Goal: Transaction & Acquisition: Purchase product/service

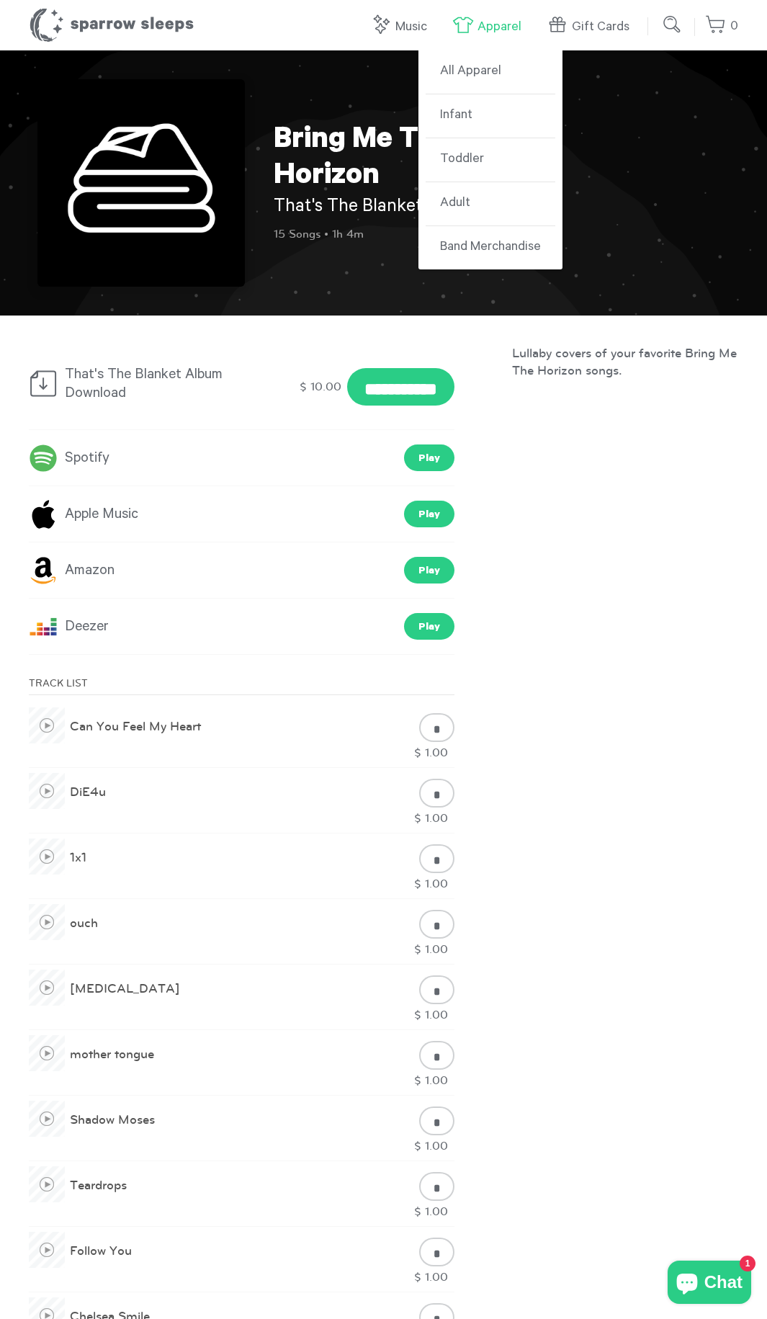
click at [474, 30] on link "Apparel" at bounding box center [490, 27] width 76 height 31
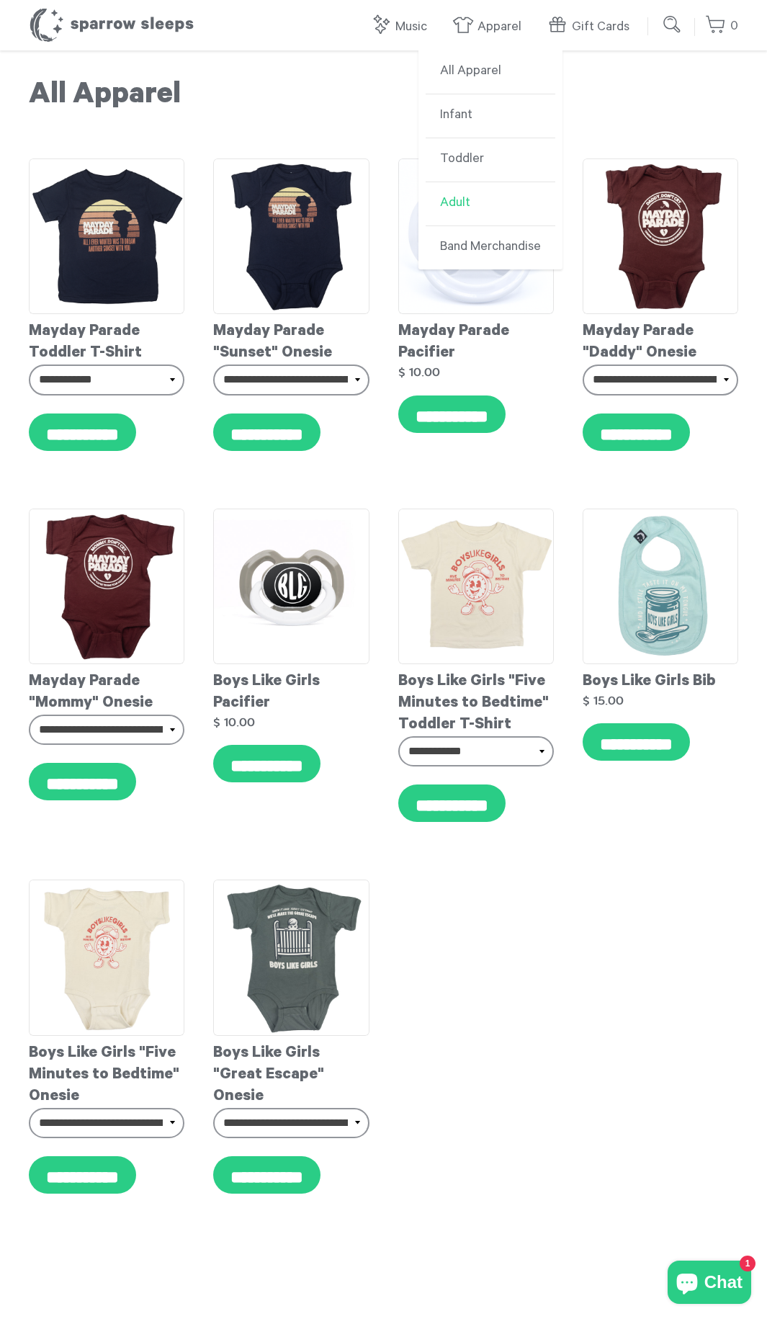
click at [465, 197] on link "Adult" at bounding box center [491, 204] width 130 height 44
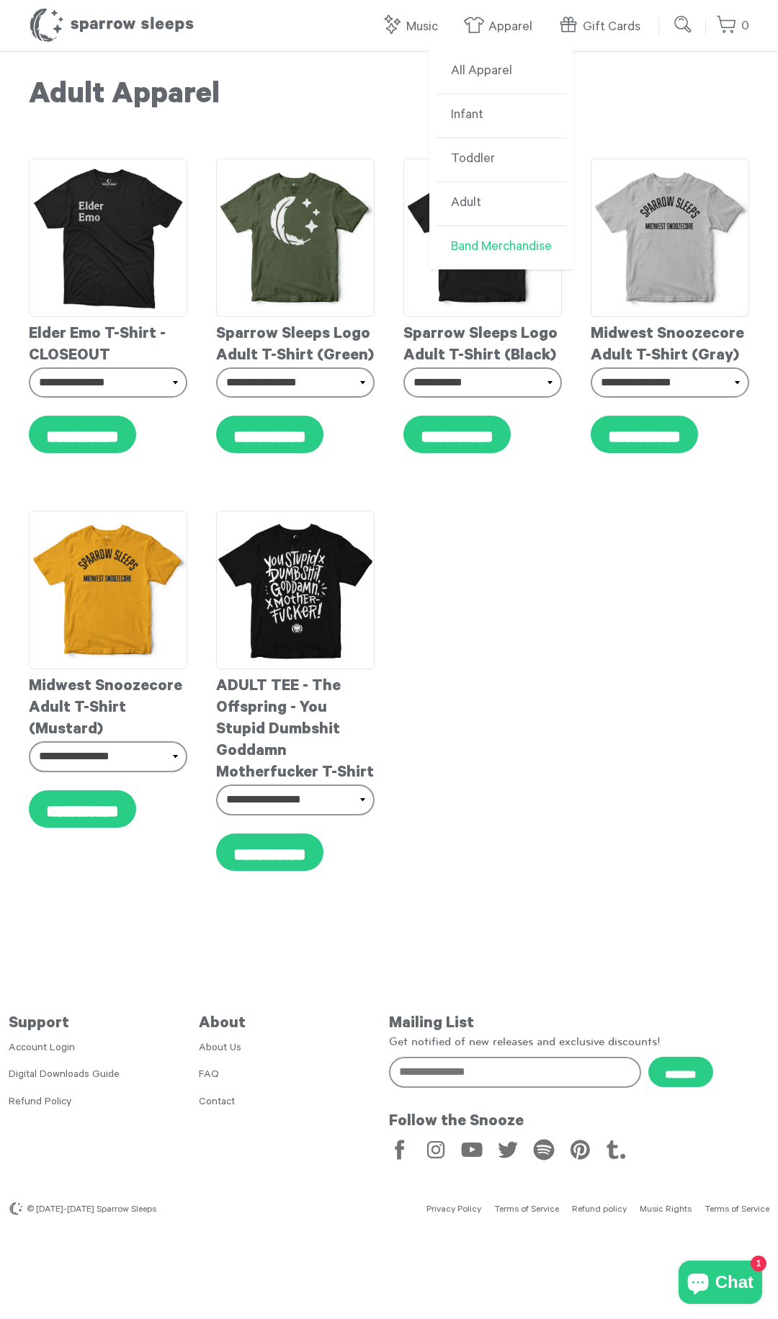
click at [470, 241] on link "Band Merchandise" at bounding box center [502, 247] width 130 height 43
